Goal: Navigation & Orientation: Understand site structure

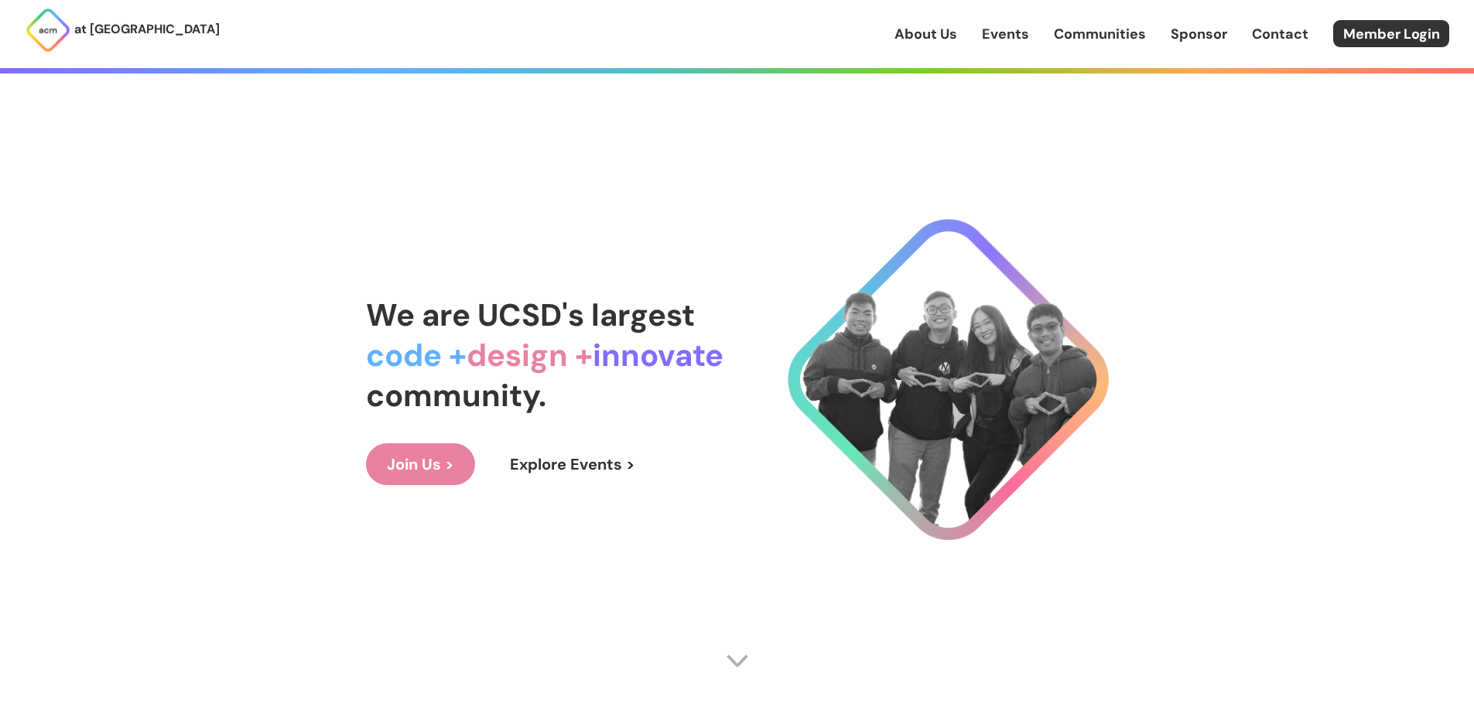
click at [986, 32] on link "Events" at bounding box center [1005, 34] width 47 height 20
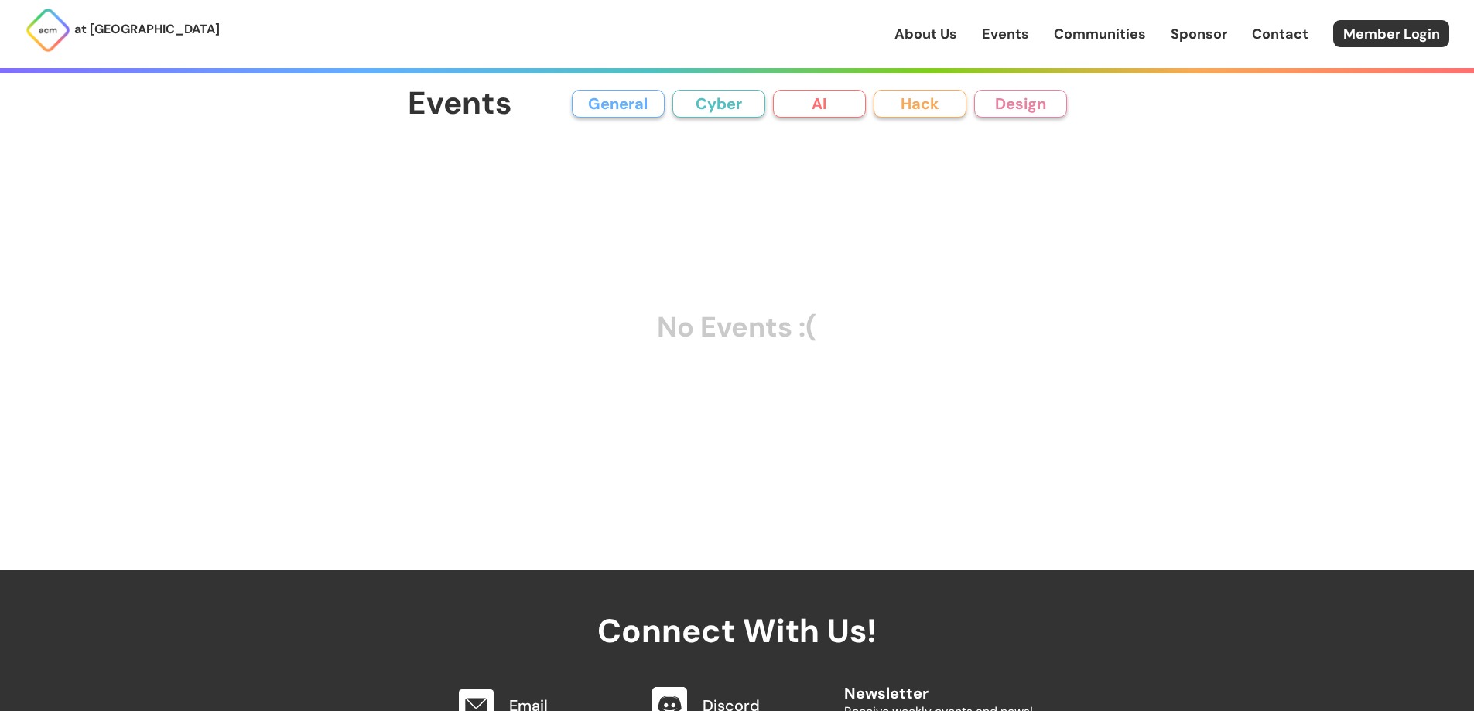
click at [825, 104] on button "AI" at bounding box center [819, 104] width 93 height 28
click at [750, 98] on button "Cyber" at bounding box center [718, 104] width 93 height 28
click at [832, 108] on button "AI" at bounding box center [819, 104] width 93 height 28
click at [923, 108] on button "Hack" at bounding box center [919, 104] width 93 height 28
click at [1025, 105] on button "Design" at bounding box center [1020, 104] width 93 height 28
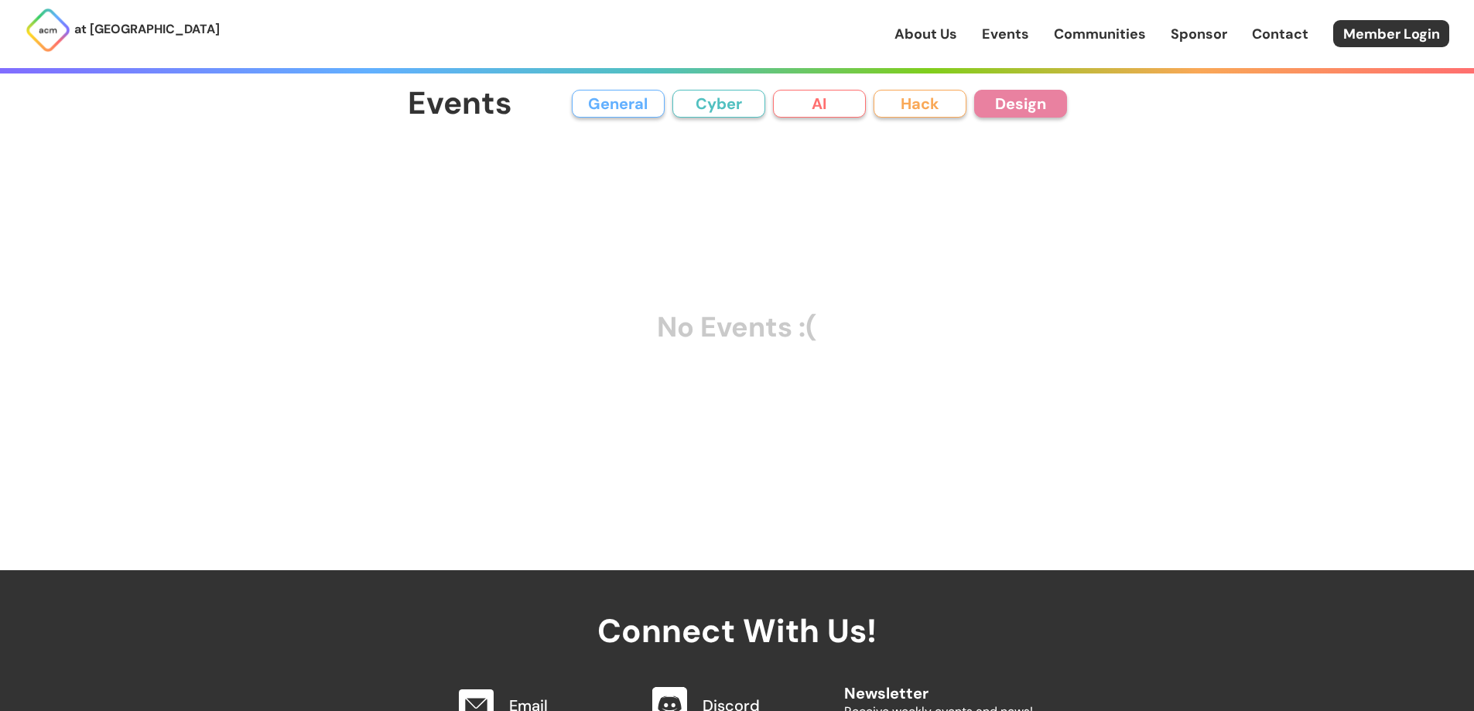
click at [678, 91] on button "Cyber" at bounding box center [718, 104] width 93 height 28
click at [610, 106] on button "General" at bounding box center [618, 104] width 93 height 28
click at [732, 105] on button "Cyber" at bounding box center [718, 104] width 93 height 28
click at [820, 111] on button "AI" at bounding box center [819, 104] width 93 height 28
click at [935, 108] on button "Hack" at bounding box center [919, 104] width 93 height 28
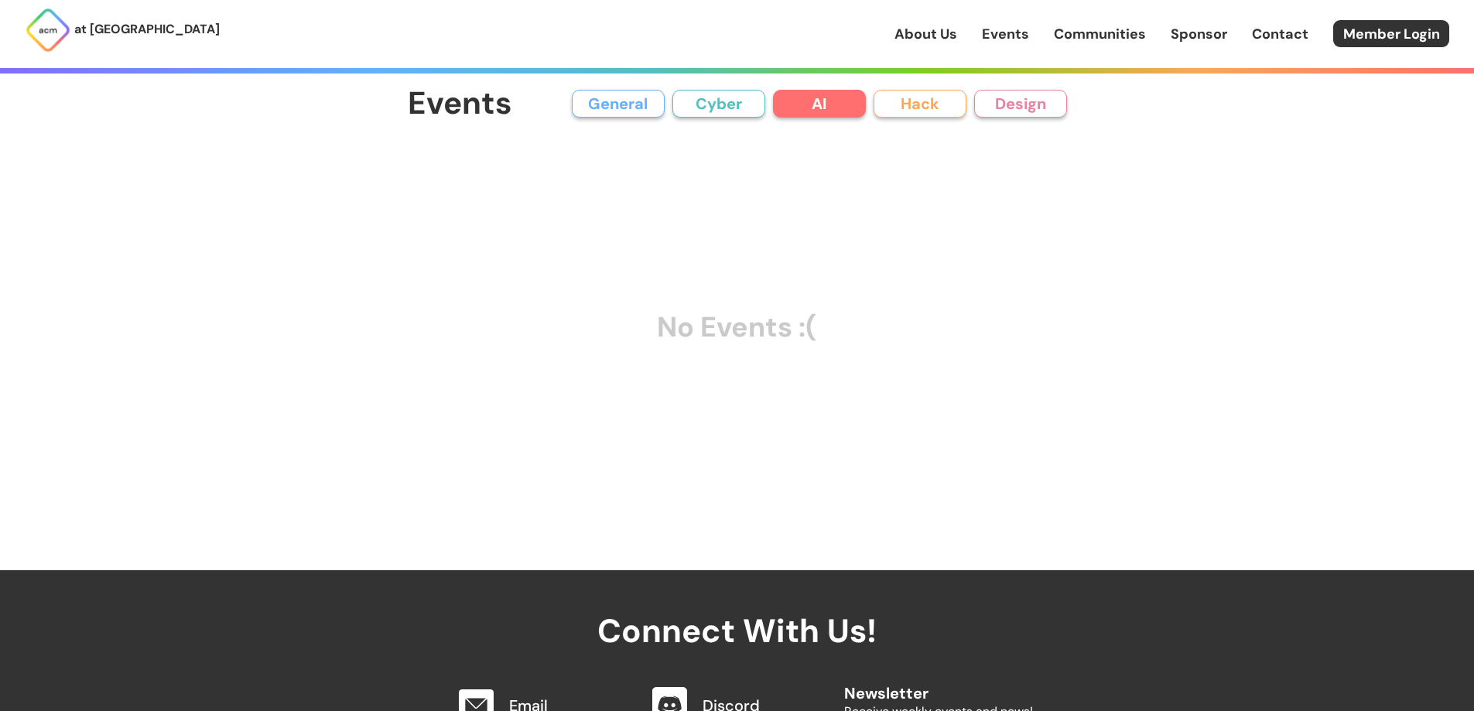
click at [1024, 107] on button "Design" at bounding box center [1020, 104] width 93 height 28
click at [871, 104] on div "General Cyber AI Hack Design" at bounding box center [819, 104] width 495 height 28
click at [740, 97] on button "Cyber" at bounding box center [718, 104] width 93 height 28
click at [651, 101] on button "General" at bounding box center [618, 104] width 93 height 28
click at [780, 104] on button "AI" at bounding box center [819, 104] width 93 height 28
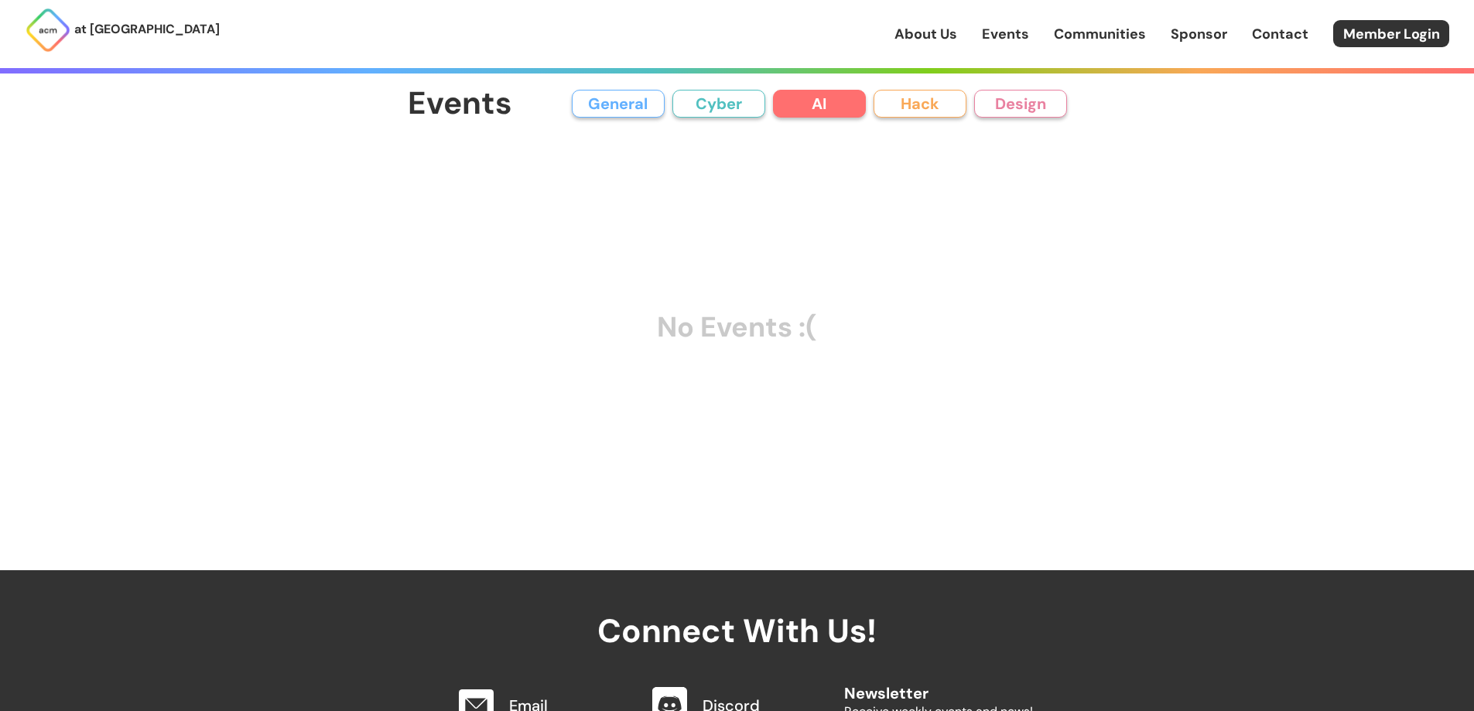
click at [863, 106] on button "AI" at bounding box center [819, 104] width 93 height 28
click at [941, 108] on button "Hack" at bounding box center [919, 104] width 93 height 28
click at [1041, 112] on button "Design" at bounding box center [1020, 104] width 93 height 28
click at [862, 102] on button "AI" at bounding box center [819, 104] width 93 height 28
click at [750, 98] on button "Cyber" at bounding box center [718, 104] width 93 height 28
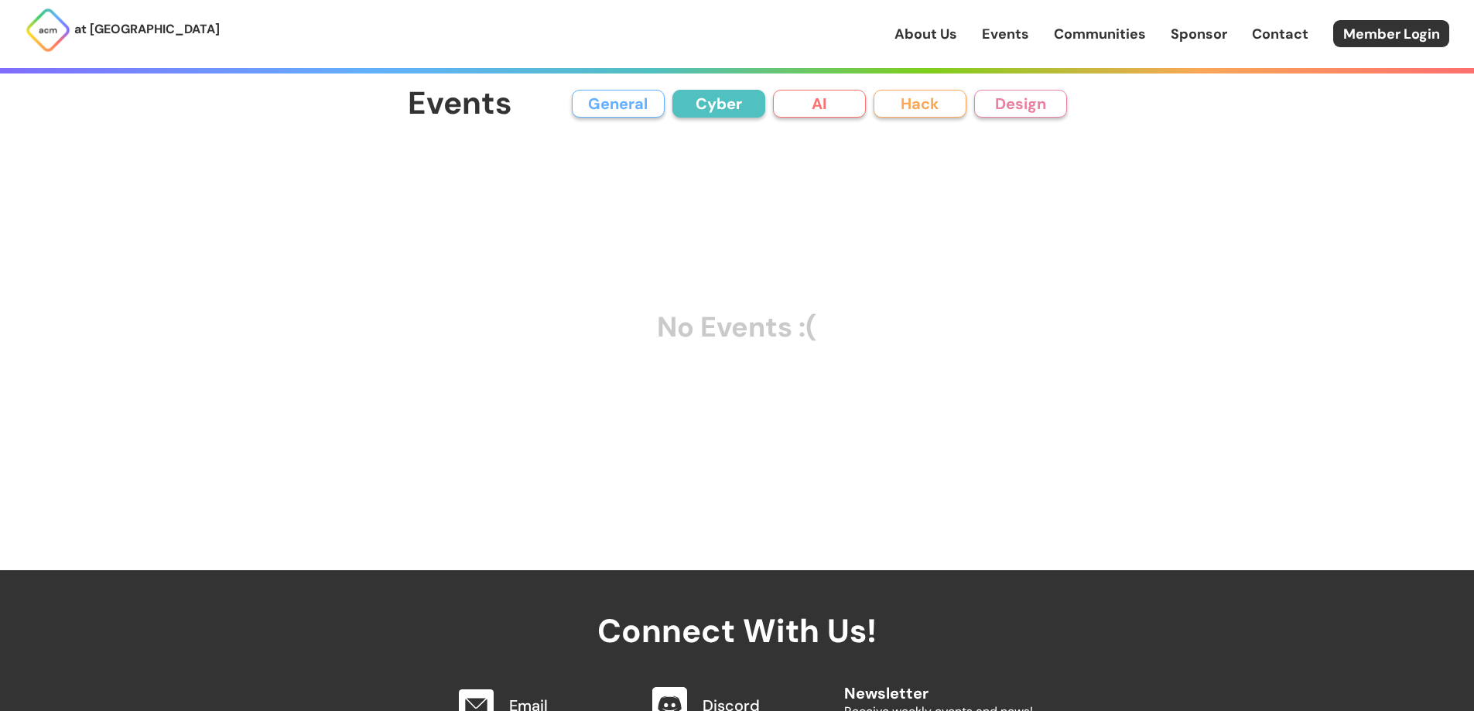
click at [640, 91] on button "General" at bounding box center [618, 104] width 93 height 28
click at [739, 107] on button "Cyber" at bounding box center [718, 104] width 93 height 28
click at [851, 106] on button "AI" at bounding box center [819, 104] width 93 height 28
click at [927, 108] on button "Hack" at bounding box center [919, 104] width 93 height 28
click at [1040, 108] on button "Design" at bounding box center [1020, 104] width 93 height 28
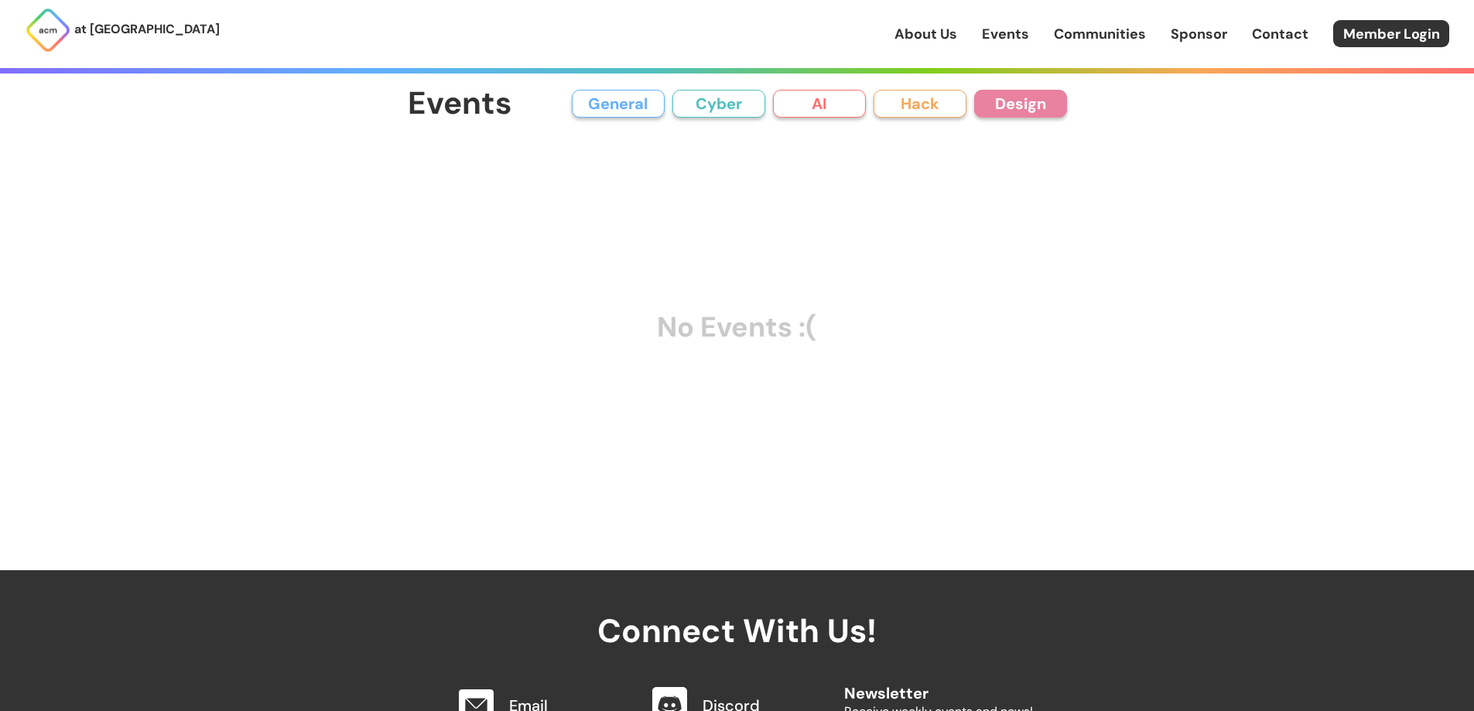
click at [936, 118] on div "Events General Cyber AI Hack Design All General AI Cyber Hack Design" at bounding box center [737, 104] width 659 height 35
click at [830, 107] on button "AI" at bounding box center [819, 104] width 93 height 28
click at [924, 104] on button "Hack" at bounding box center [919, 104] width 93 height 28
click at [781, 101] on button "AI" at bounding box center [819, 104] width 93 height 28
click at [680, 94] on button "Cyber" at bounding box center [718, 104] width 93 height 28
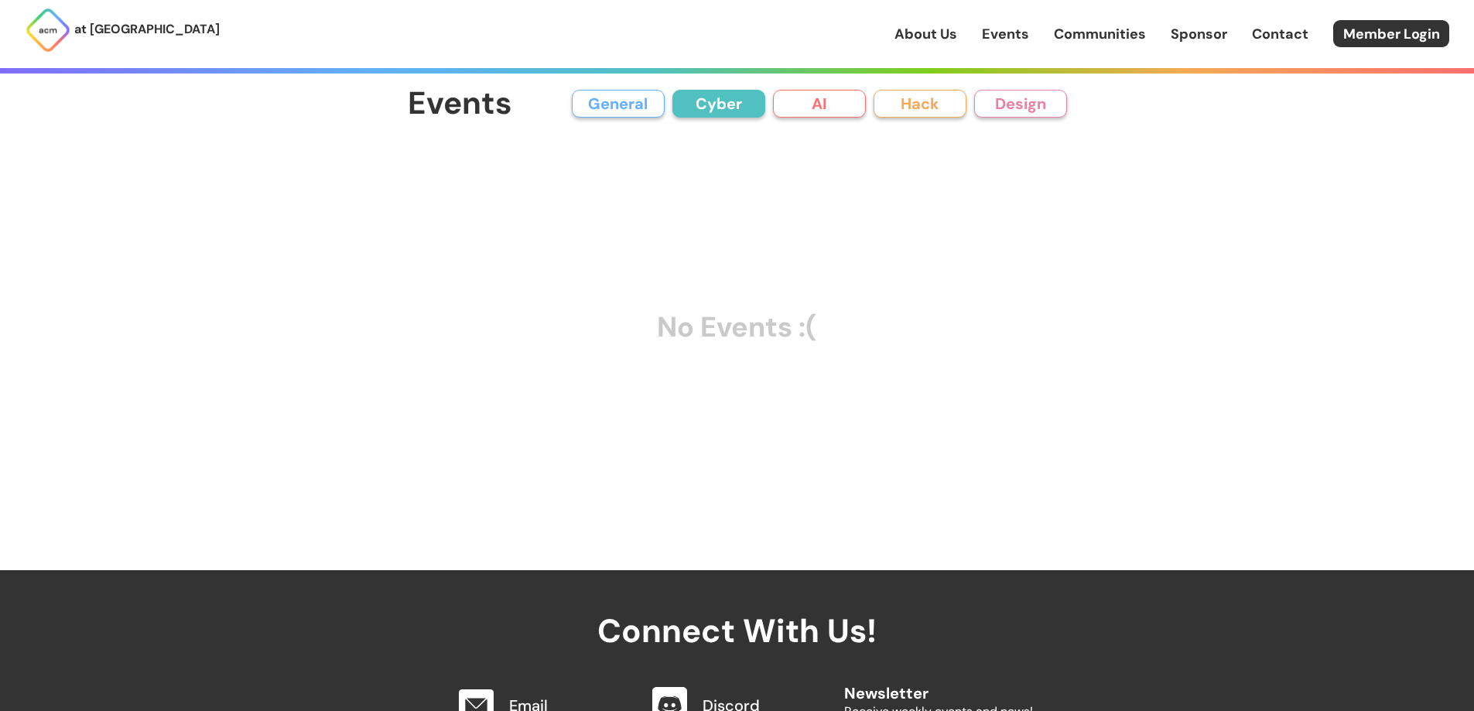
click at [632, 101] on button "General" at bounding box center [618, 104] width 93 height 28
click at [743, 103] on button "Cyber" at bounding box center [718, 104] width 93 height 28
click at [858, 111] on button "AI" at bounding box center [819, 104] width 93 height 28
click at [951, 111] on button "Hack" at bounding box center [919, 104] width 93 height 28
click at [1067, 118] on main "Events General Cyber AI Hack Design All General AI Cyber Hack Design No Events …" at bounding box center [737, 296] width 743 height 418
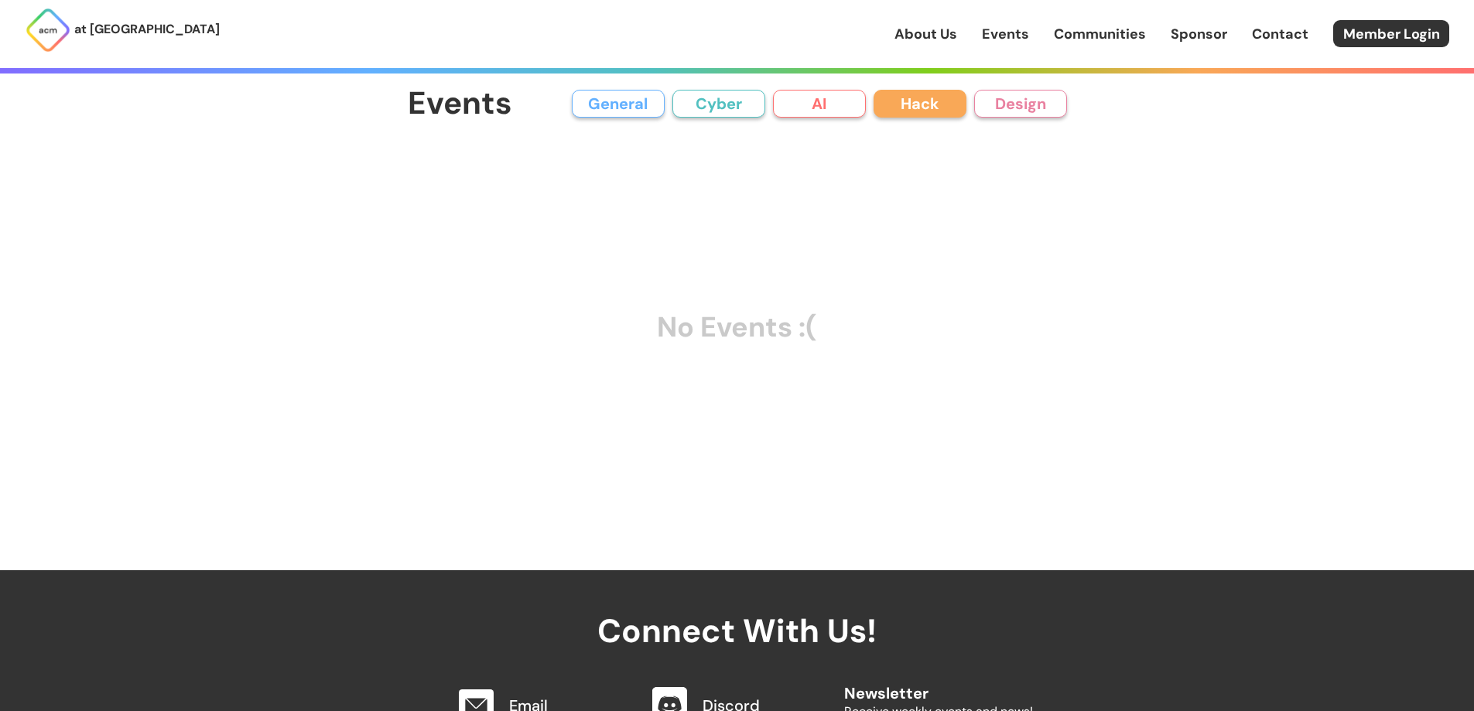
click at [1009, 118] on div "Events General Cyber AI Hack Design All General AI Cyber Hack Design" at bounding box center [737, 104] width 659 height 35
click at [931, 32] on link "About Us" at bounding box center [925, 34] width 63 height 20
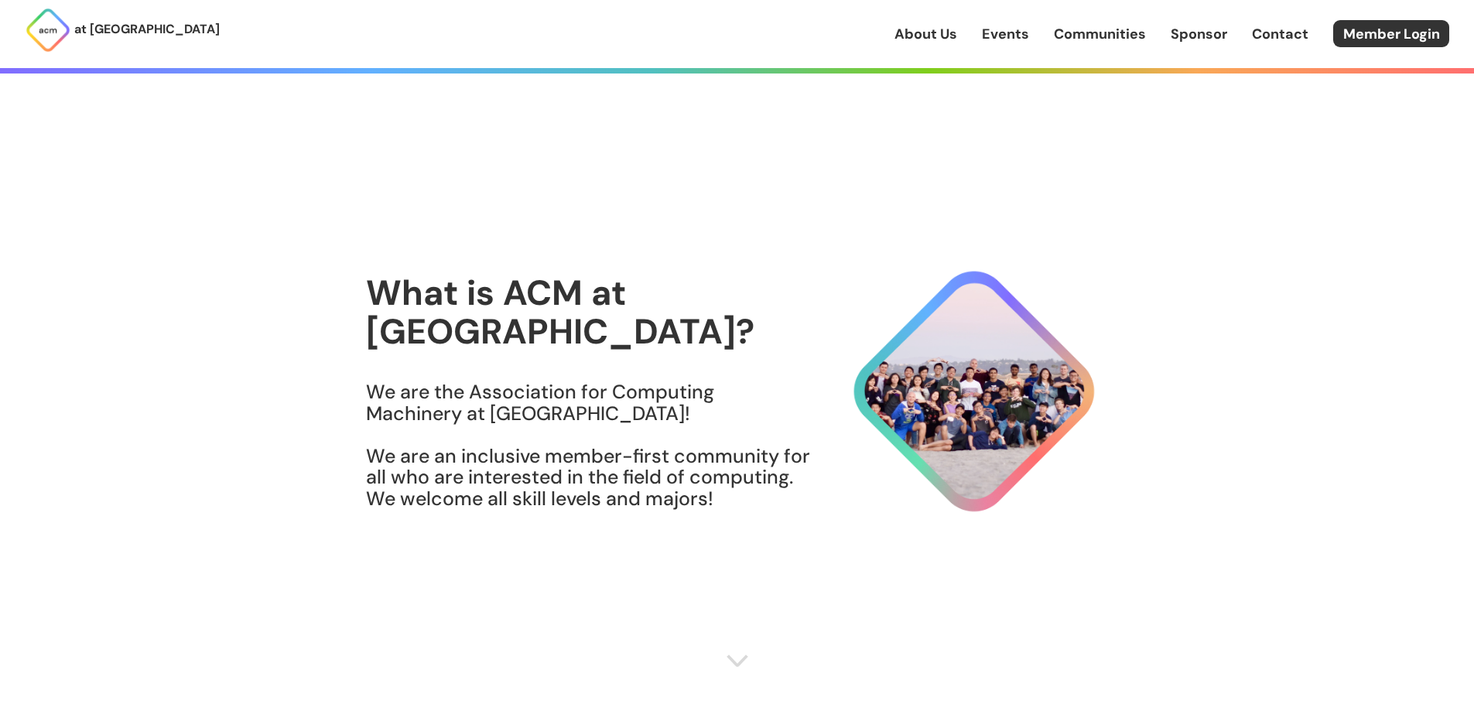
click at [1000, 34] on link "Events" at bounding box center [1005, 34] width 47 height 20
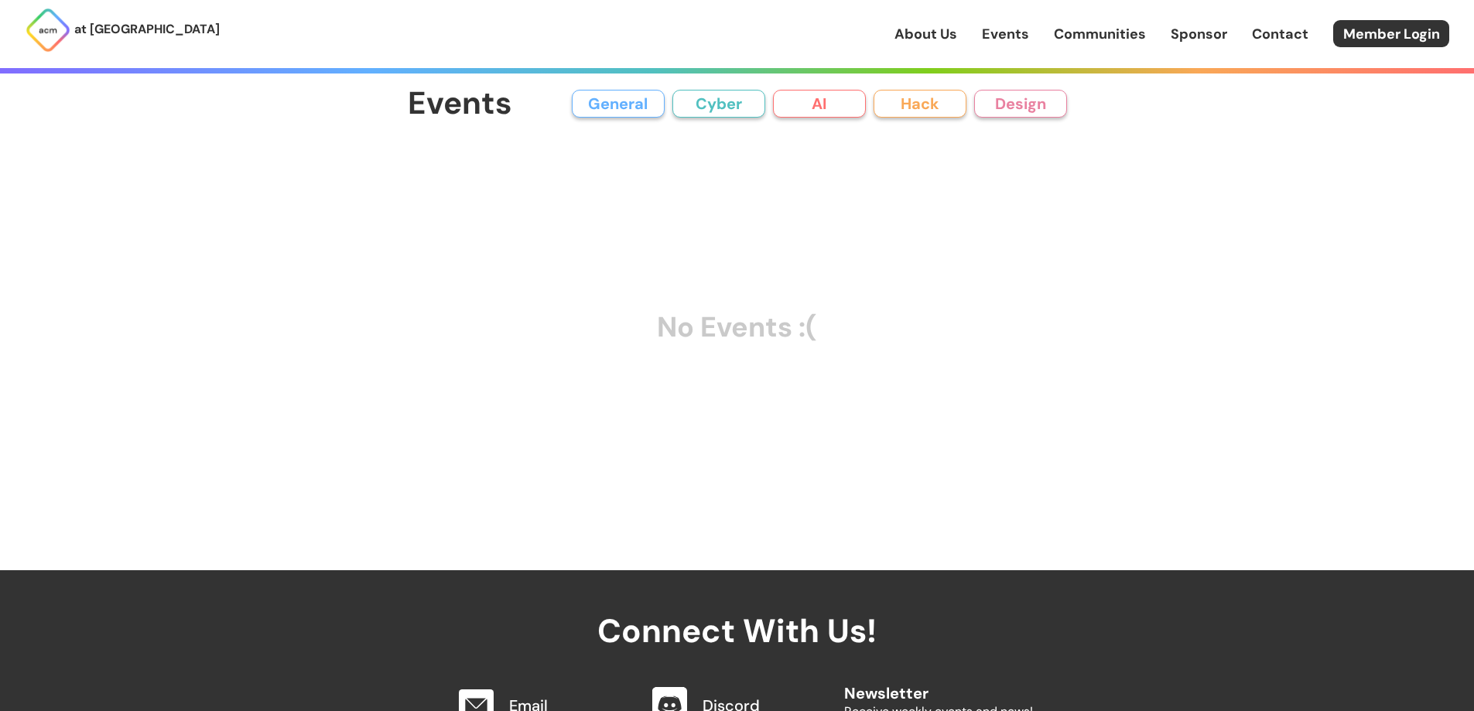
click at [1104, 24] on link "Communities" at bounding box center [1100, 34] width 92 height 20
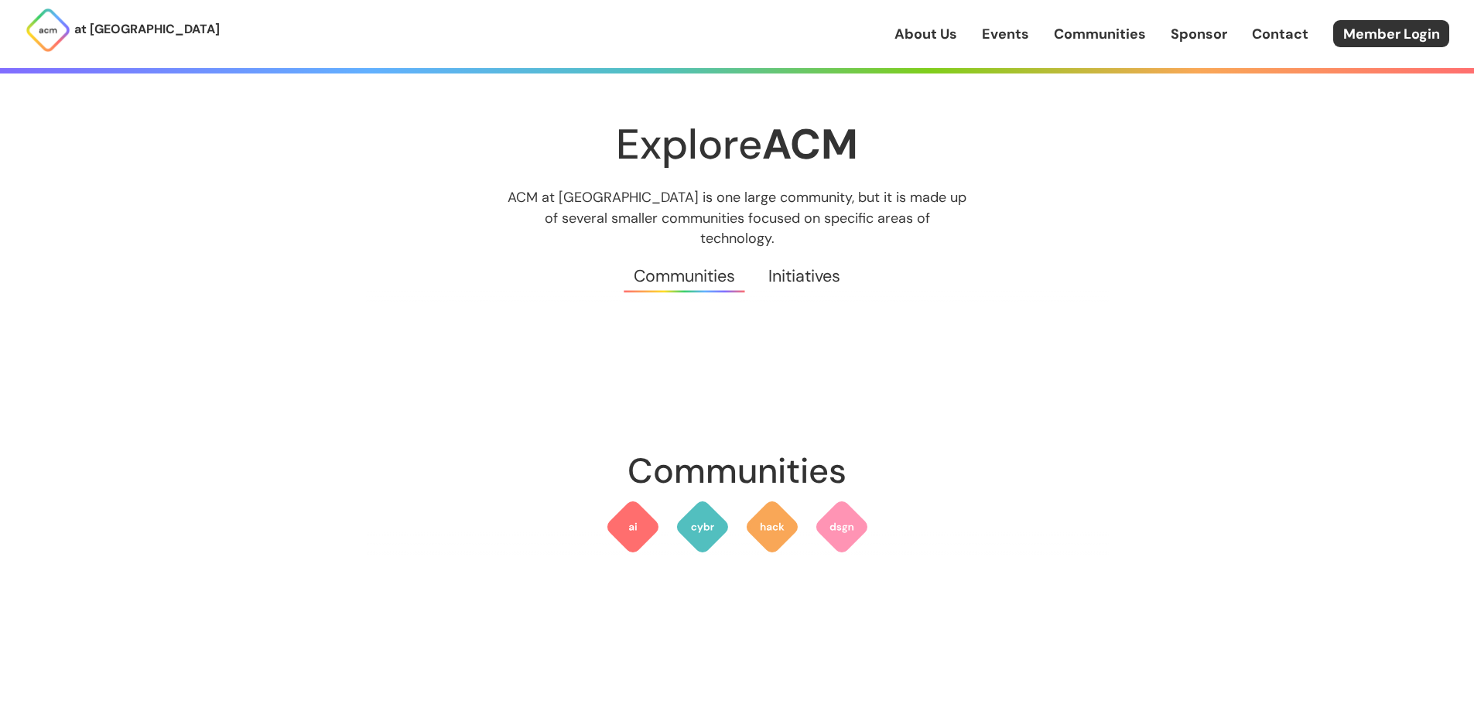
click at [1195, 32] on link "Sponsor" at bounding box center [1198, 34] width 56 height 20
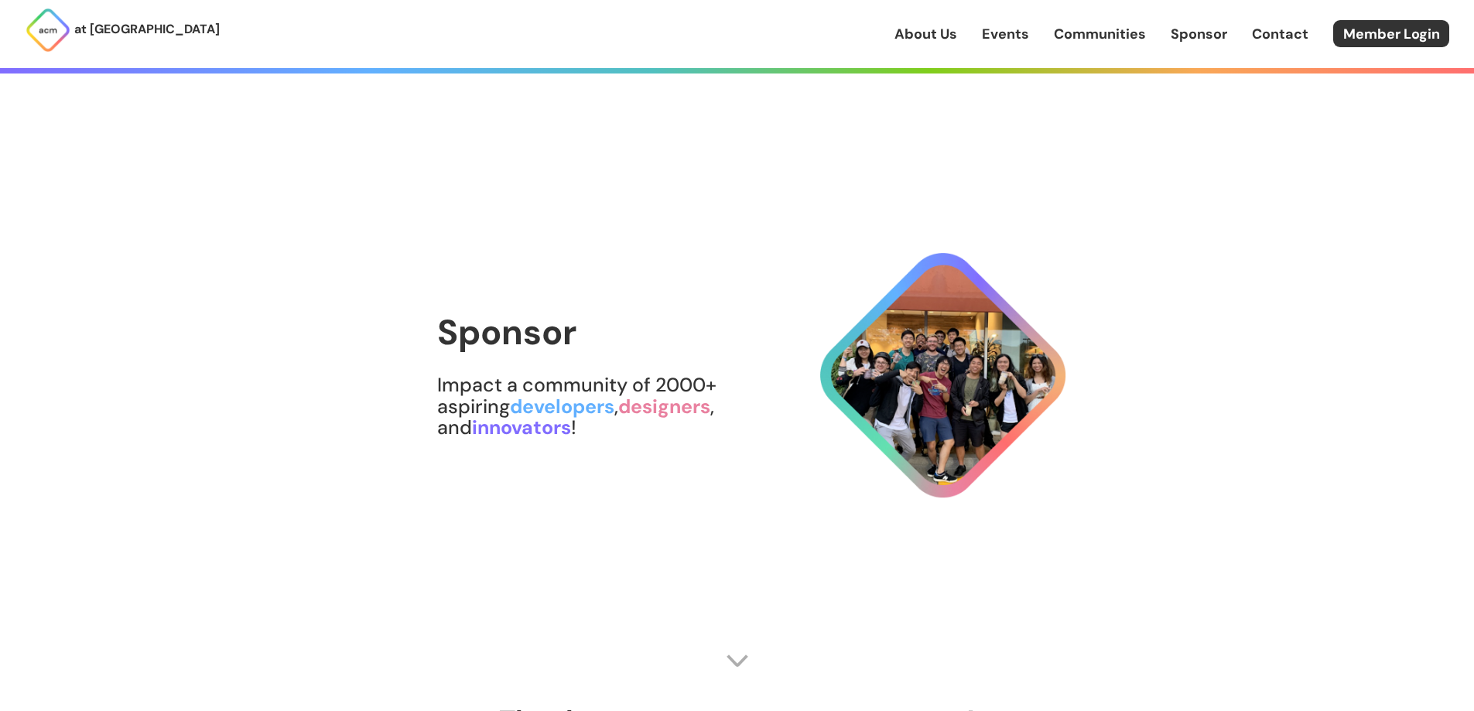
click at [1252, 21] on div "About Us Events Communities Sponsor Contact Member Login" at bounding box center [1183, 33] width 579 height 27
click at [1258, 25] on link "Contact" at bounding box center [1280, 34] width 56 height 20
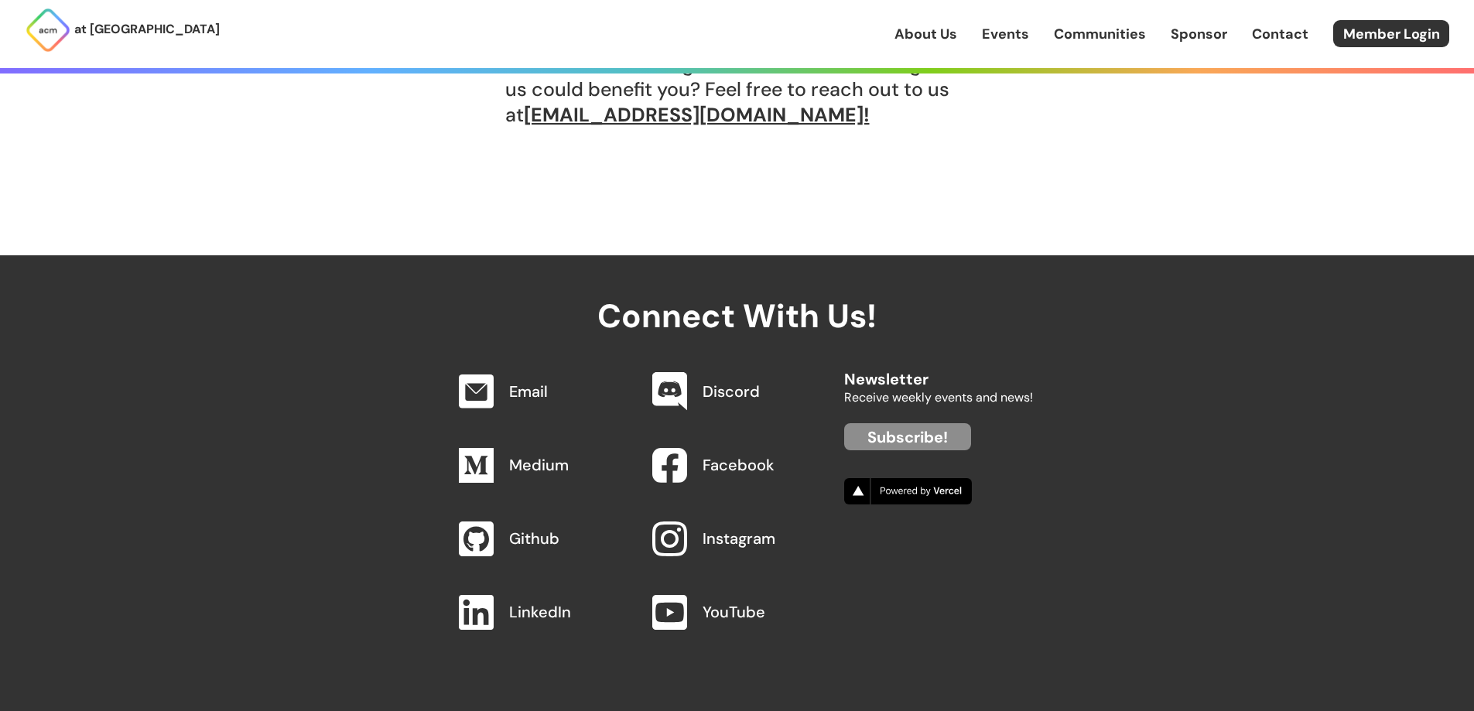
drag, startPoint x: 958, startPoint y: 124, endPoint x: 958, endPoint y: 136, distance: 12.4
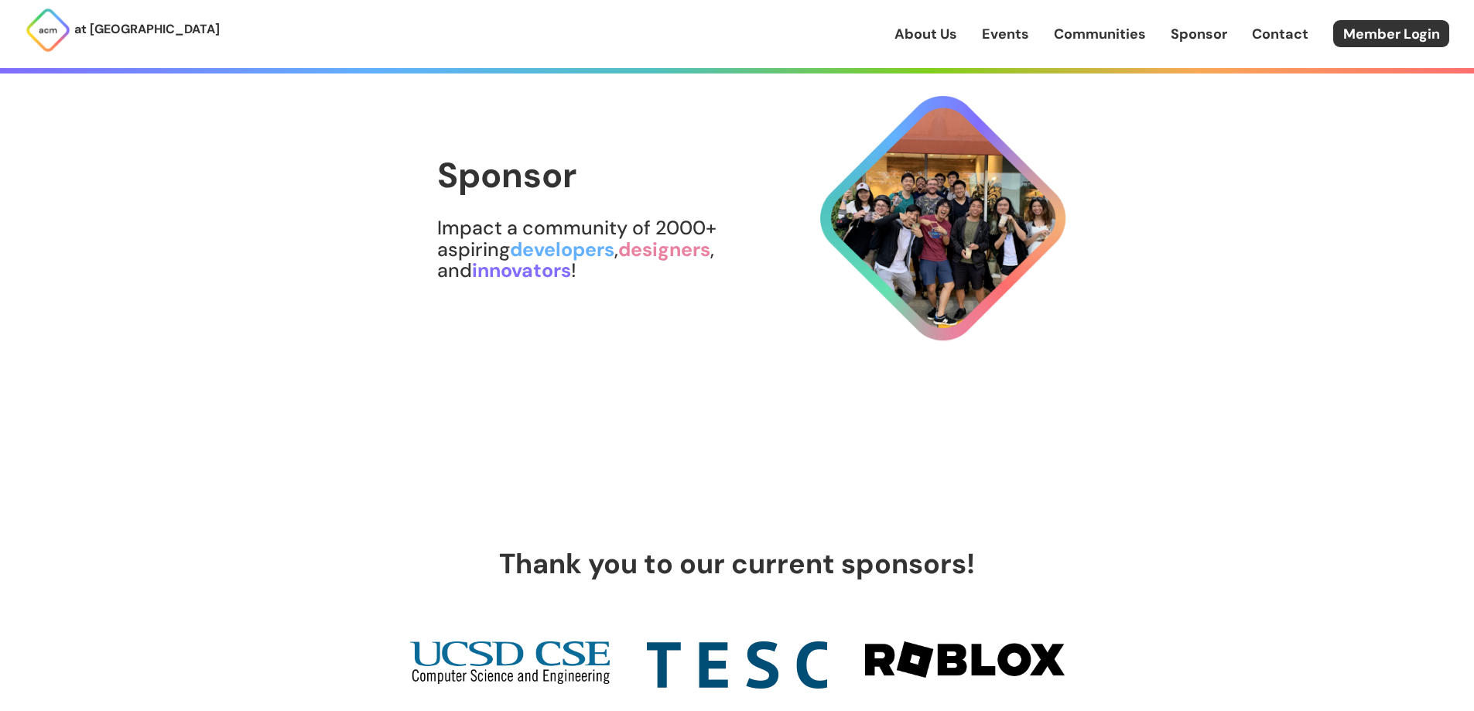
drag, startPoint x: 959, startPoint y: 170, endPoint x: 944, endPoint y: 186, distance: 22.4
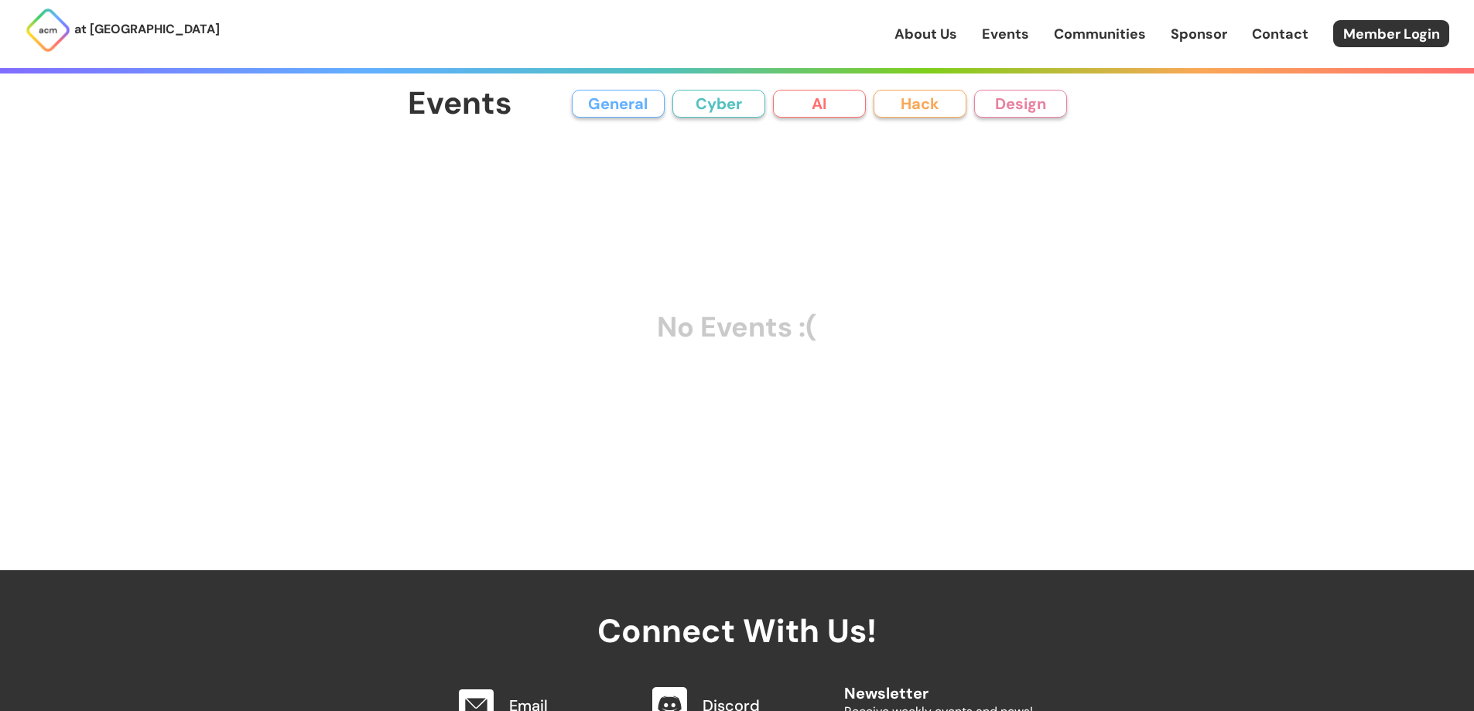
drag, startPoint x: 945, startPoint y: 191, endPoint x: 927, endPoint y: 208, distance: 24.6
